Goal: Task Accomplishment & Management: Use online tool/utility

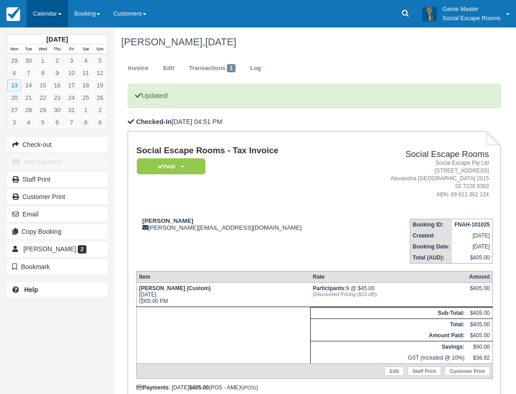
click at [46, 16] on link "Calendar" at bounding box center [48, 13] width 42 height 27
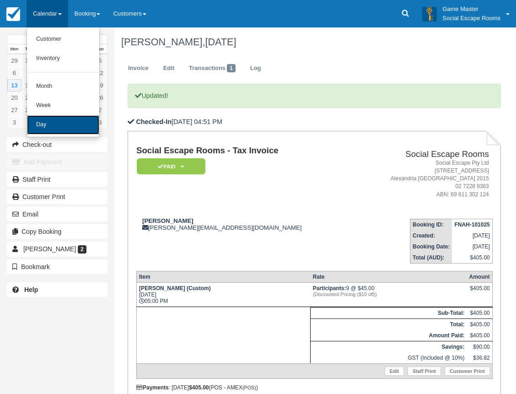
click at [46, 130] on link "Day" at bounding box center [63, 124] width 72 height 19
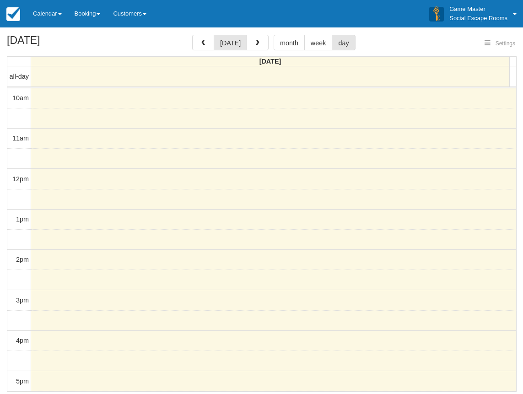
select select
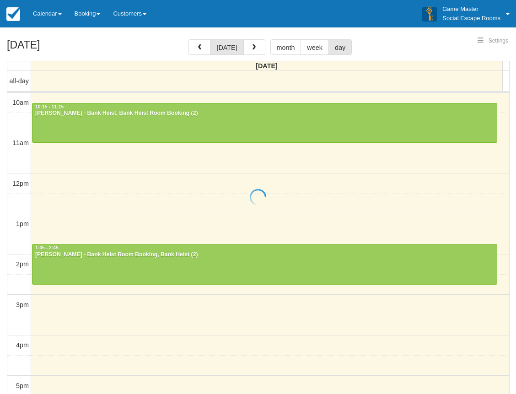
select select
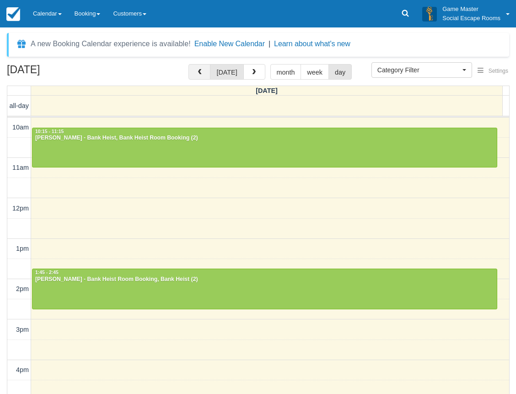
click at [198, 67] on button "button" at bounding box center [200, 72] width 22 height 16
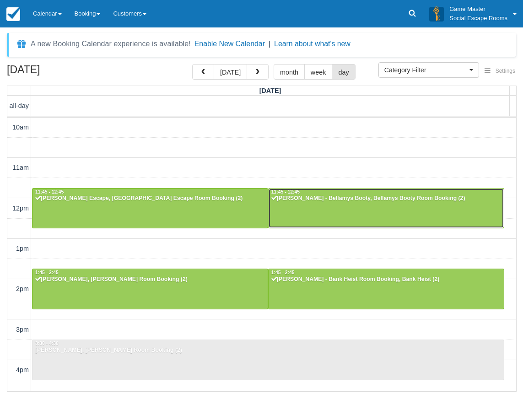
click at [310, 211] on div at bounding box center [386, 208] width 235 height 39
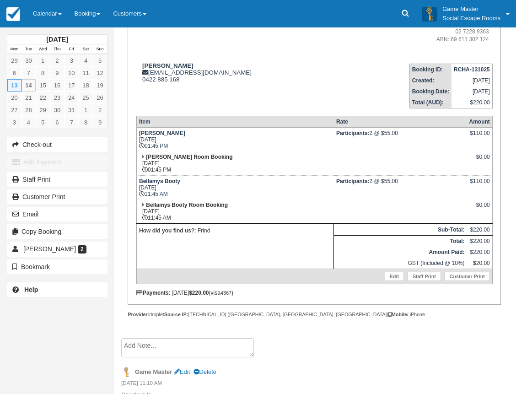
scroll to position [133, 0]
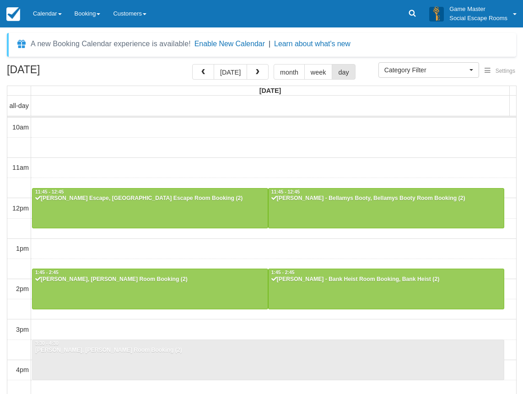
select select
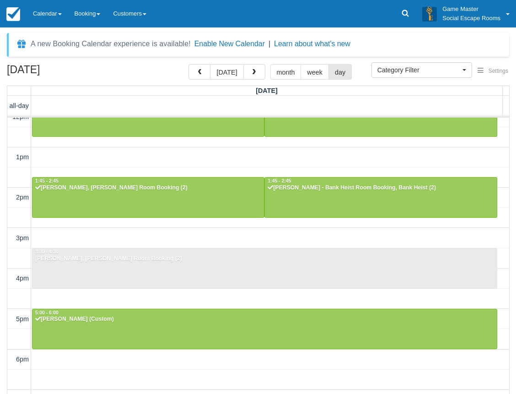
scroll to position [137, 0]
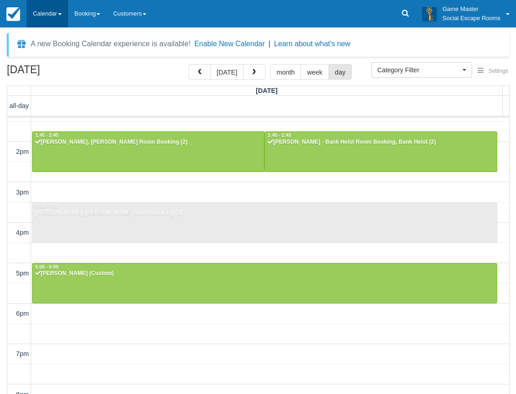
click at [66, 20] on link "Calendar" at bounding box center [48, 13] width 42 height 27
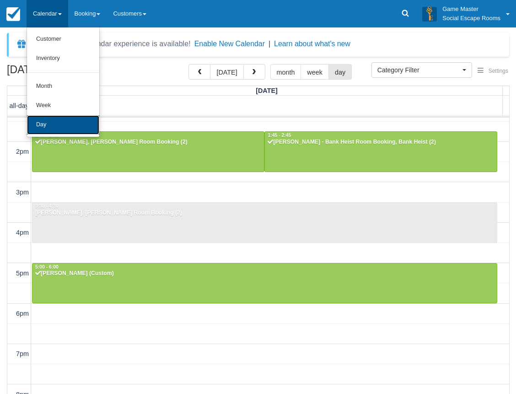
click at [66, 123] on link "Day" at bounding box center [63, 124] width 72 height 19
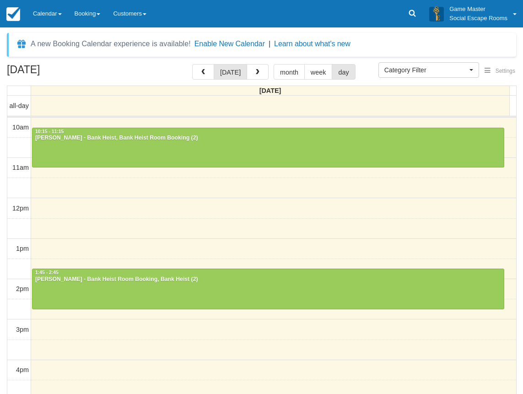
select select
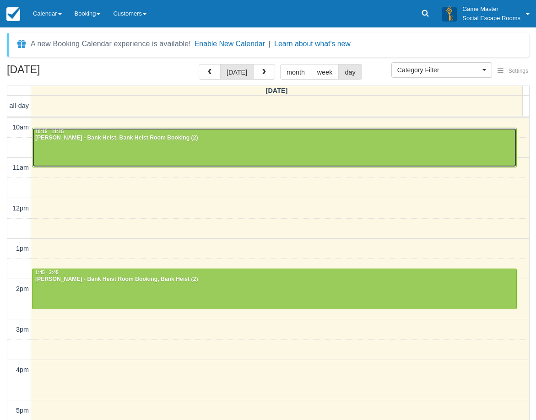
click at [92, 147] on div at bounding box center [274, 147] width 484 height 39
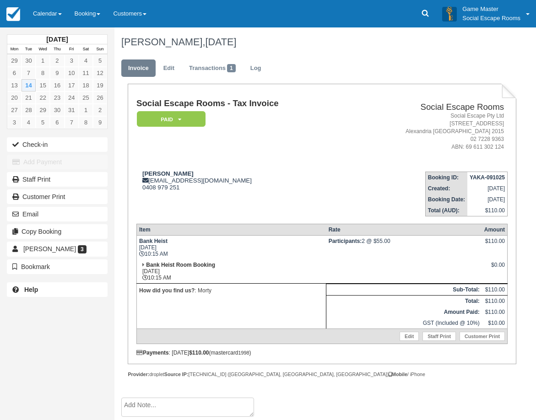
click at [176, 254] on td "Bank Heist [DATE] 10:15 AM" at bounding box center [230, 247] width 189 height 24
click at [83, 143] on button "Check-in" at bounding box center [57, 144] width 101 height 15
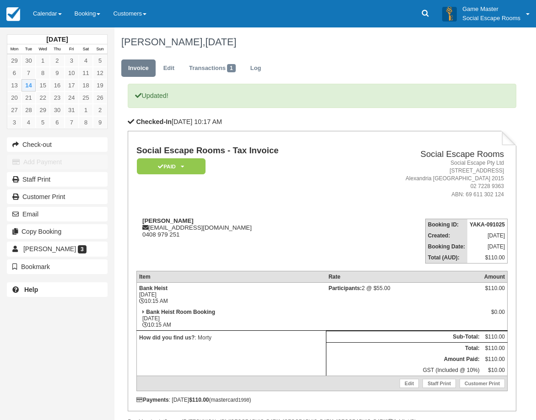
click at [250, 286] on td "Bank Heist Tue Oct 14, 2025 10:15 AM" at bounding box center [230, 294] width 189 height 24
click at [51, 10] on link "Calendar" at bounding box center [48, 13] width 42 height 27
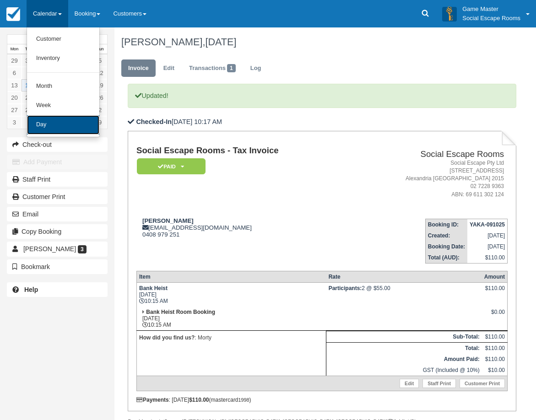
click at [66, 129] on link "Day" at bounding box center [63, 124] width 72 height 19
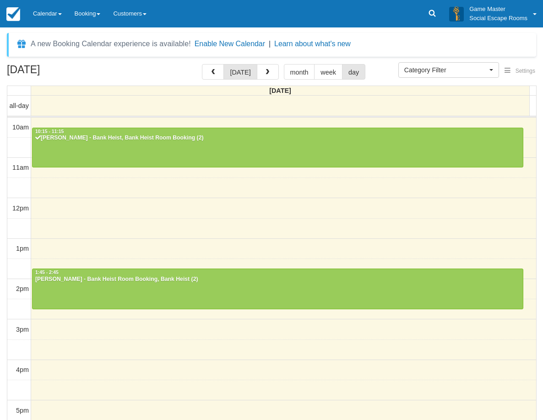
select select
